Goal: Task Accomplishment & Management: Manage account settings

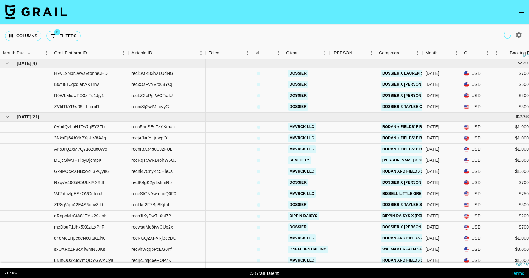
click at [521, 11] on icon "open drawer" at bounding box center [521, 12] width 7 height 7
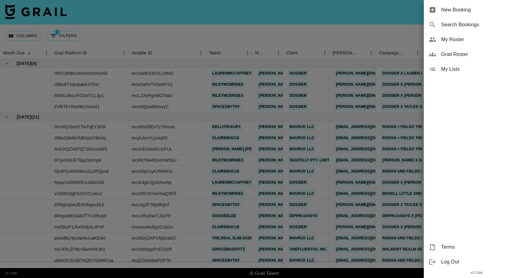
click at [478, 43] on span "My Roster" at bounding box center [483, 39] width 83 height 7
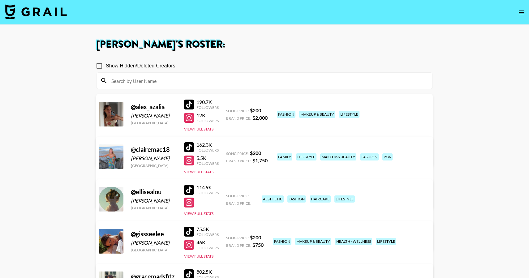
click at [190, 102] on div at bounding box center [189, 105] width 10 height 10
click at [267, 153] on link "View/Edit Details" at bounding box center [186, 156] width 159 height 6
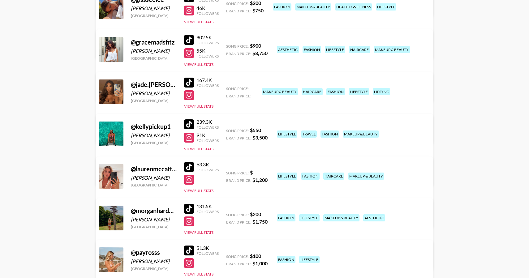
scroll to position [241, 0]
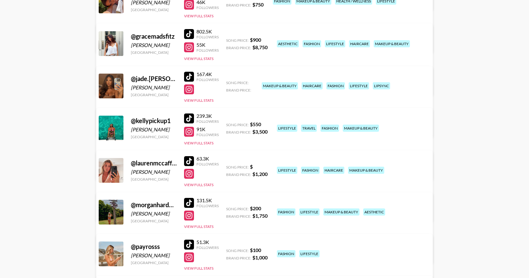
click at [191, 204] on div at bounding box center [189, 203] width 10 height 10
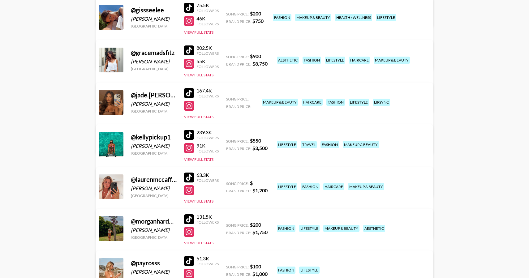
scroll to position [274, 0]
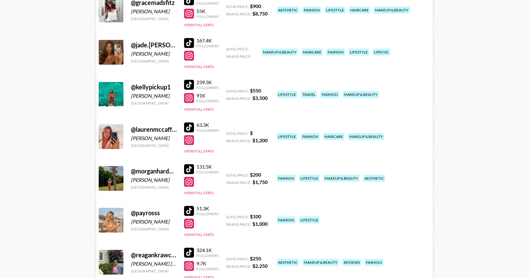
click at [267, 216] on link "View/Edit Details" at bounding box center [186, 219] width 159 height 6
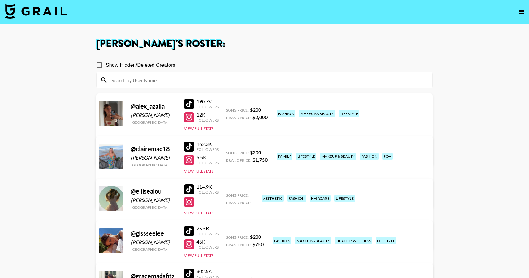
scroll to position [0, 0]
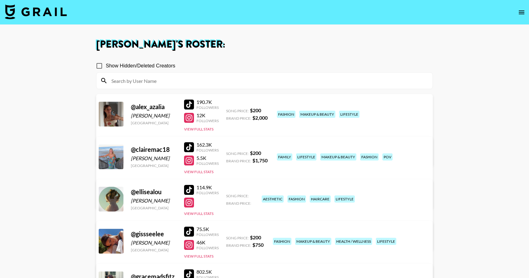
click at [58, 8] on img at bounding box center [36, 11] width 62 height 15
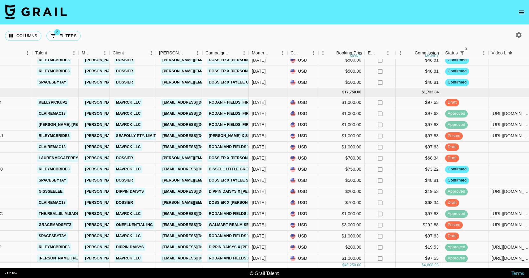
scroll to position [24, 174]
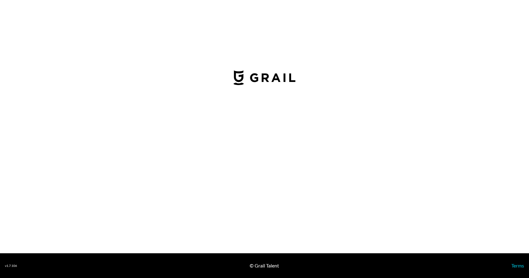
select select "USD"
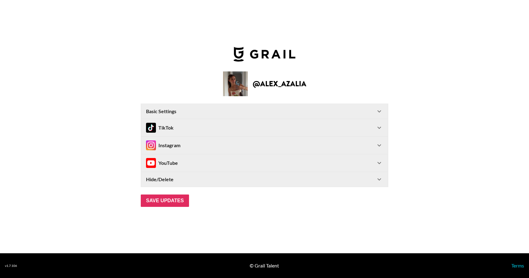
click at [378, 125] on icon at bounding box center [379, 127] width 7 height 7
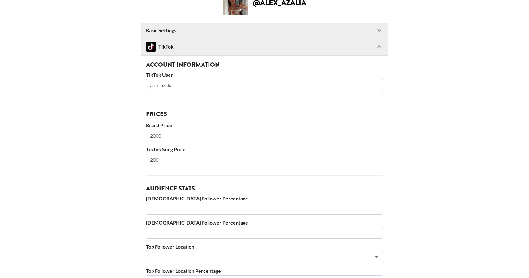
scroll to position [56, 0]
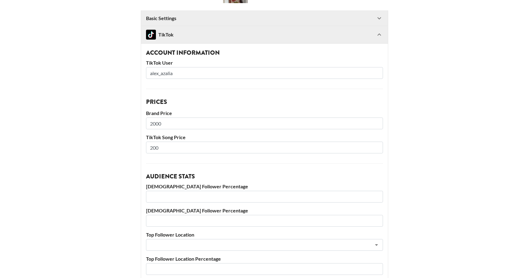
click at [152, 124] on input "2000" at bounding box center [264, 124] width 237 height 12
click at [157, 124] on input "1000" at bounding box center [264, 124] width 237 height 12
type input "1500"
click at [108, 134] on main "@ alex_azalia Basic Settings Airtable ID: recWuoBFBqmQ991IF Manager(s) emily.hu…" at bounding box center [265, 191] width 520 height 426
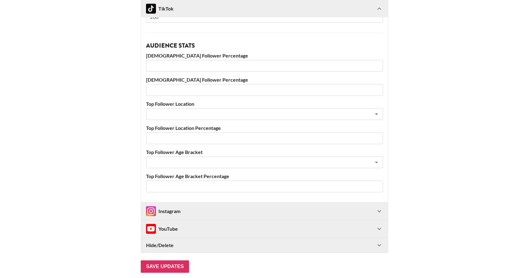
scroll to position [217, 0]
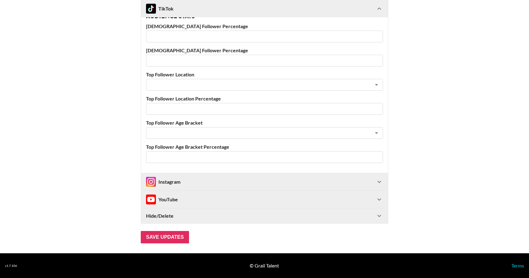
click at [172, 184] on div "Instagram" at bounding box center [163, 182] width 34 height 10
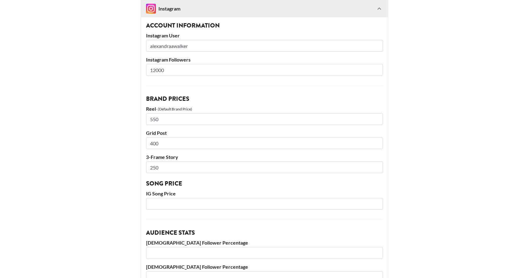
scroll to position [590, 0]
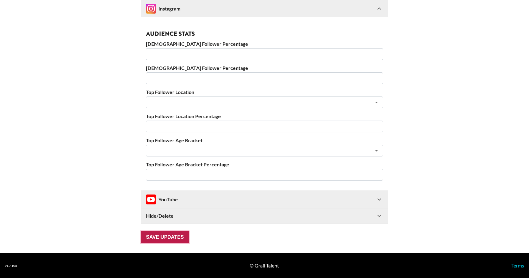
click at [164, 238] on input "Save Updates" at bounding box center [165, 237] width 48 height 12
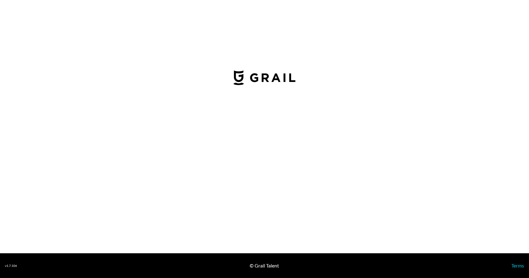
select select "USD"
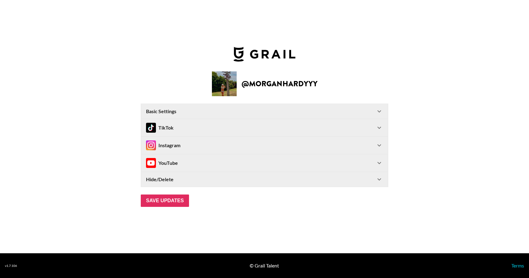
click at [381, 126] on icon at bounding box center [379, 127] width 7 height 7
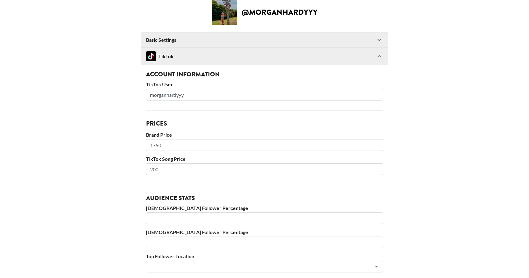
scroll to position [39, 0]
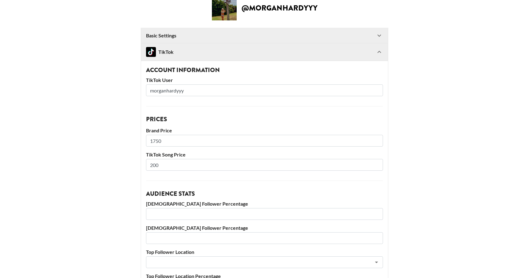
drag, startPoint x: 179, startPoint y: 141, endPoint x: 120, endPoint y: 141, distance: 59.1
click at [120, 141] on main "@ morganhardyyy Basic Settings Airtable ID: recfRTYa2LWmcEMsZ Manager(s) [PERSO…" at bounding box center [265, 209] width 520 height 426
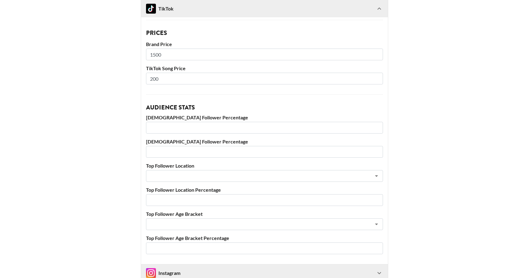
scroll to position [217, 0]
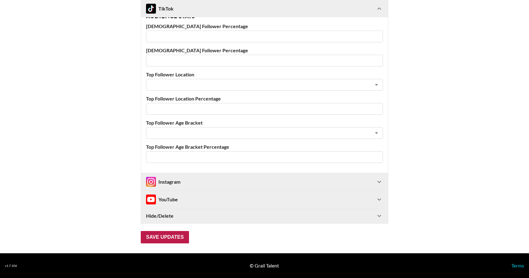
type input "1500"
click at [162, 233] on input "Save Updates" at bounding box center [165, 237] width 48 height 12
